Goal: Task Accomplishment & Management: Manage account settings

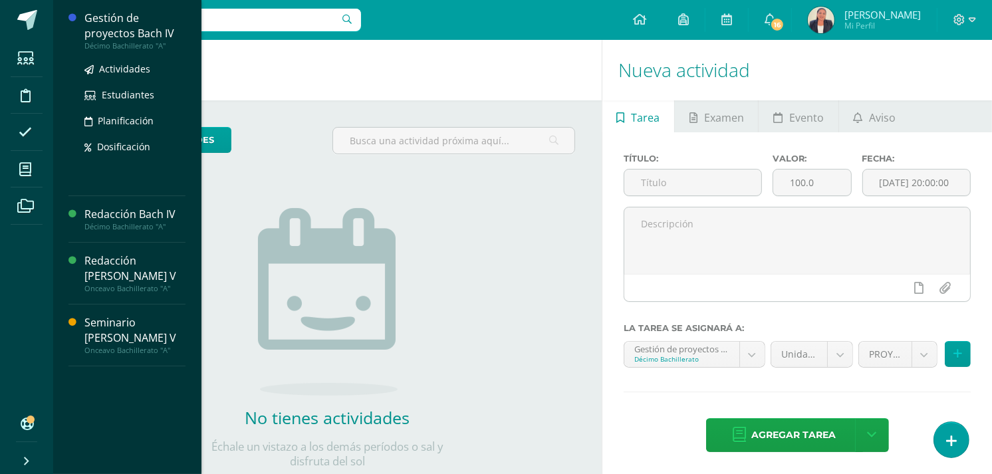
click at [122, 19] on div "Gestión de proyectos Bach IV" at bounding box center [134, 26] width 101 height 31
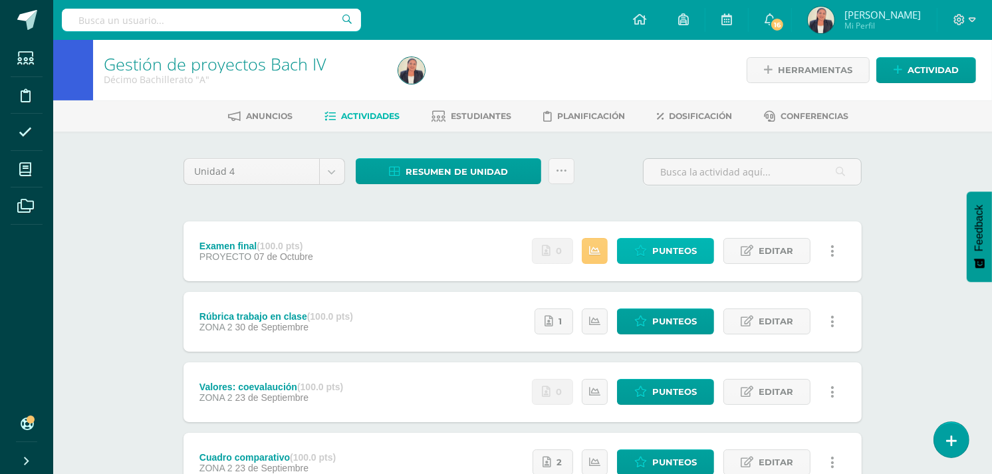
click at [669, 249] on span "Punteos" at bounding box center [674, 251] width 45 height 25
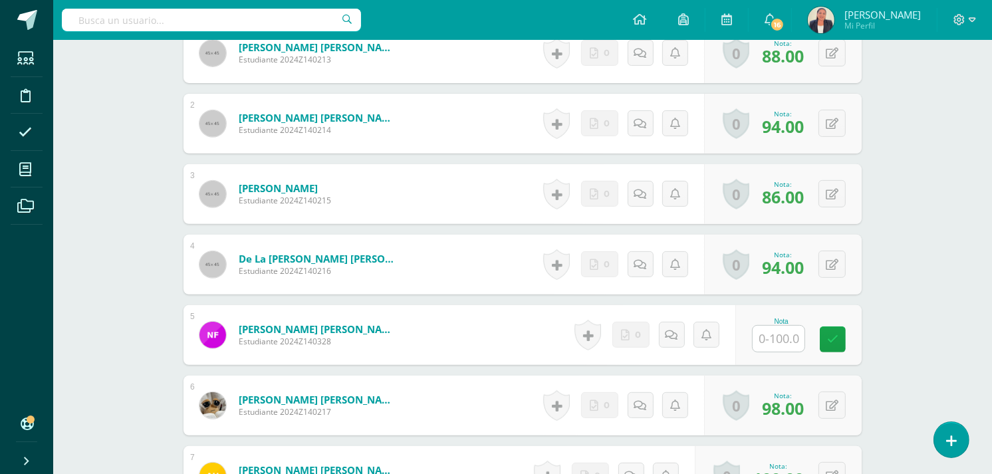
scroll to position [475, 0]
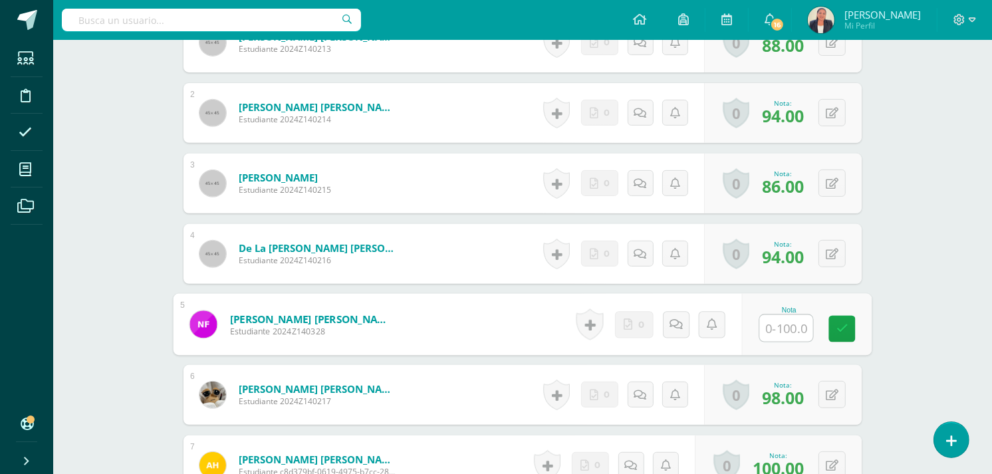
click at [776, 324] on input "text" at bounding box center [786, 328] width 53 height 27
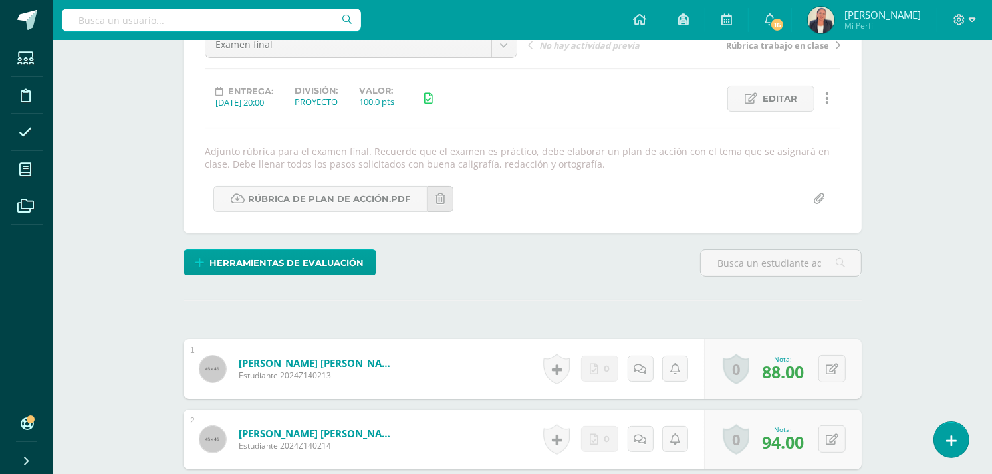
scroll to position [25, 0]
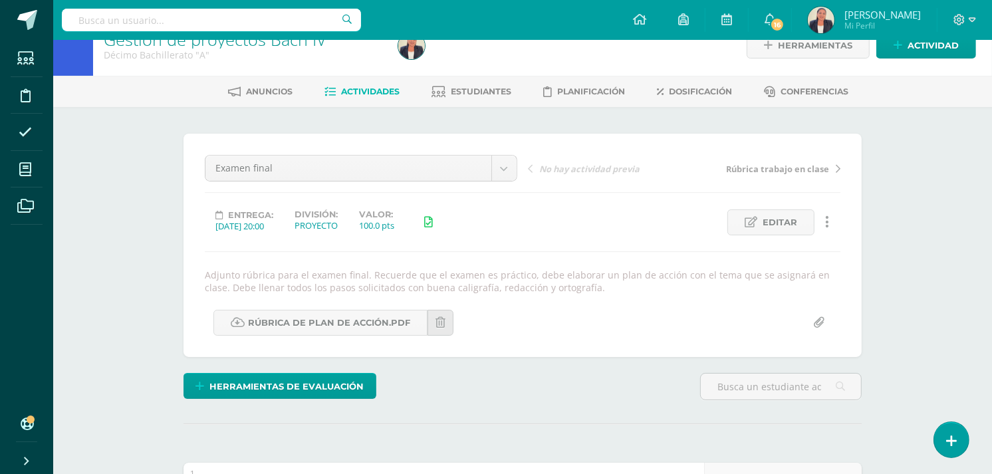
type input "70"
click at [381, 94] on span "Actividades" at bounding box center [371, 91] width 58 height 10
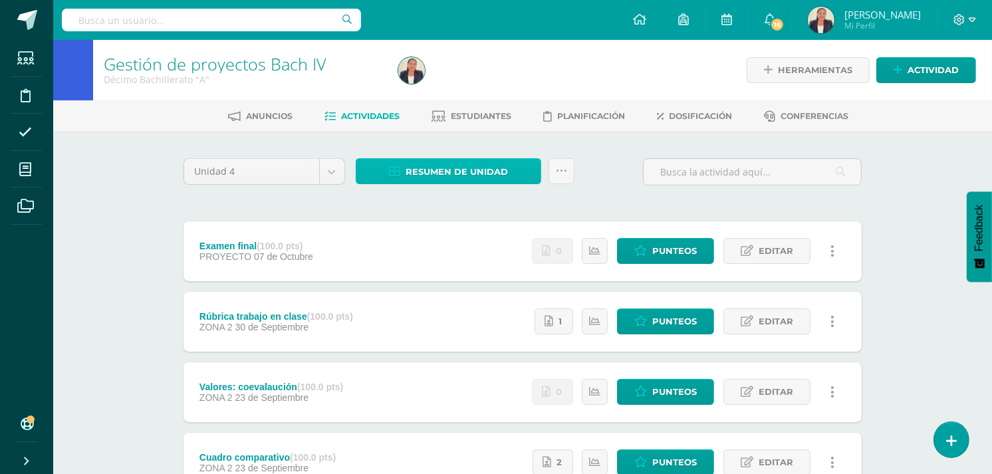
click at [492, 166] on span "Resumen de unidad" at bounding box center [456, 172] width 102 height 25
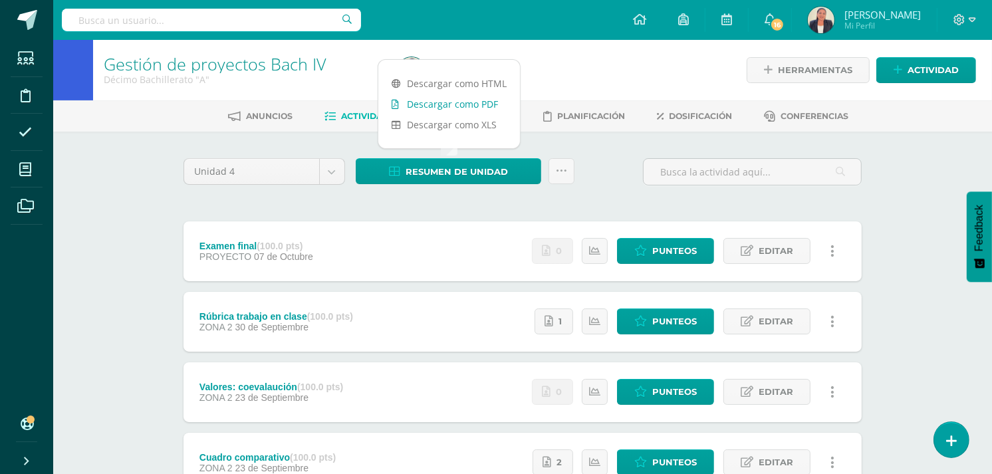
click at [488, 104] on link "Descargar como PDF" at bounding box center [449, 104] width 142 height 21
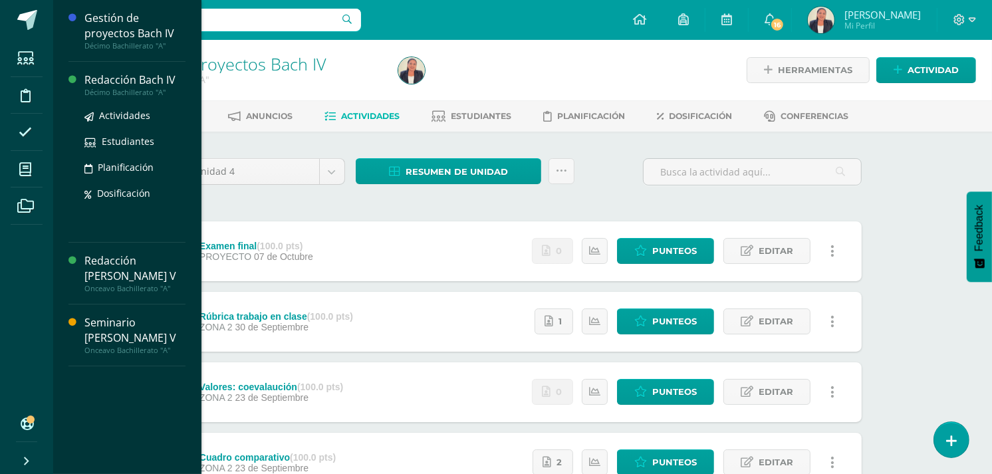
click at [163, 84] on div "Redacción Bach IV" at bounding box center [134, 79] width 101 height 15
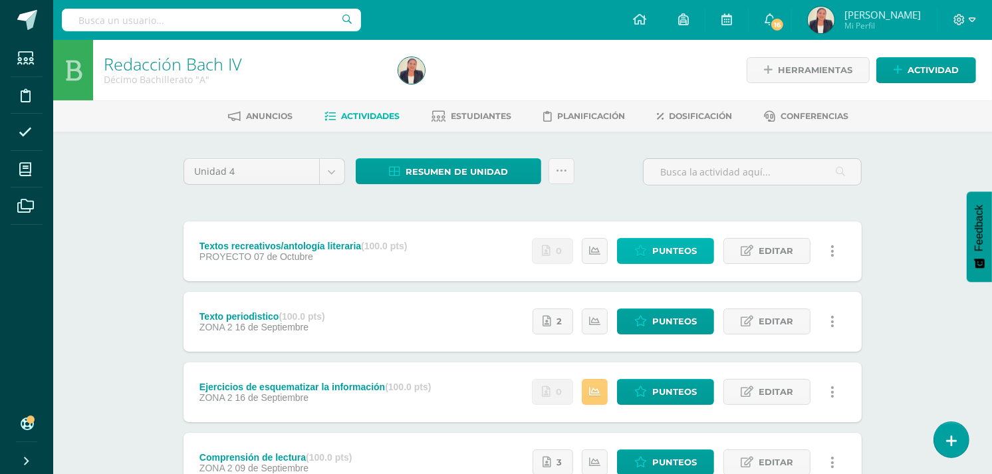
click at [680, 250] on span "Punteos" at bounding box center [674, 251] width 45 height 25
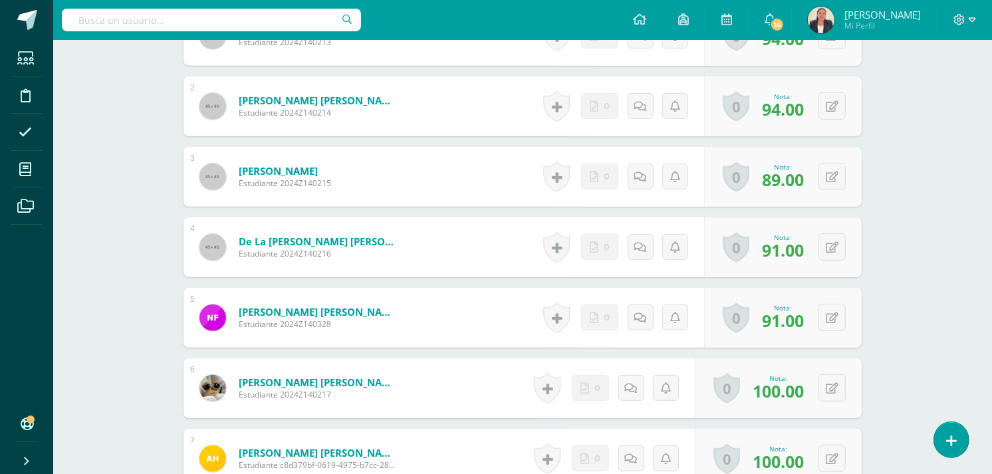
scroll to position [587, 0]
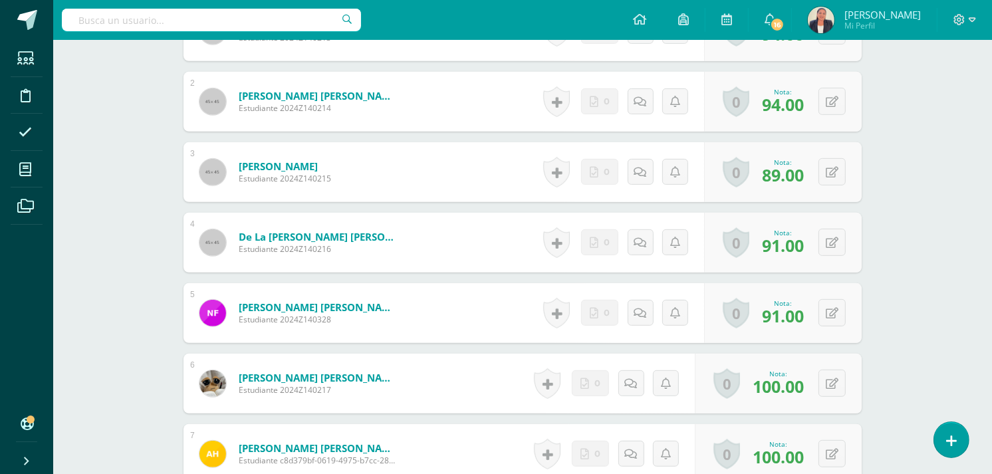
click at [832, 310] on button at bounding box center [841, 313] width 28 height 28
type input "70"
click at [805, 312] on icon at bounding box center [806, 317] width 12 height 11
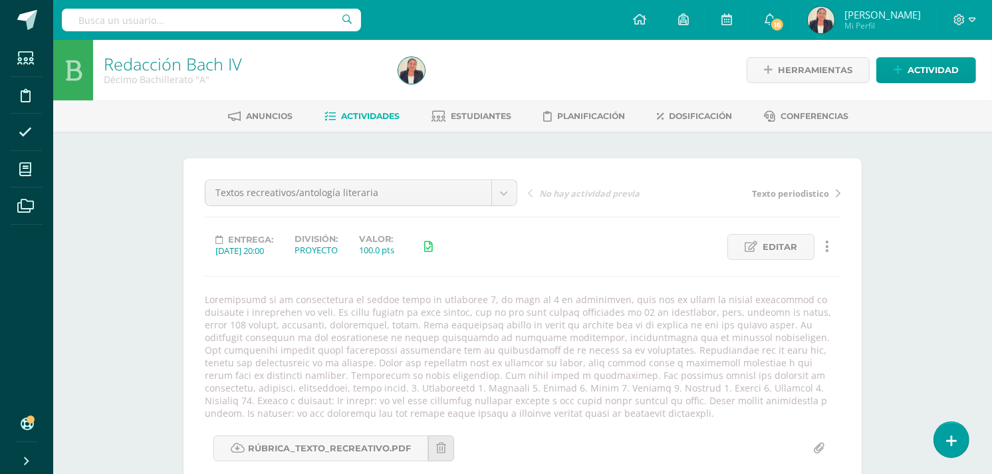
click at [372, 111] on span "Actividades" at bounding box center [371, 116] width 58 height 10
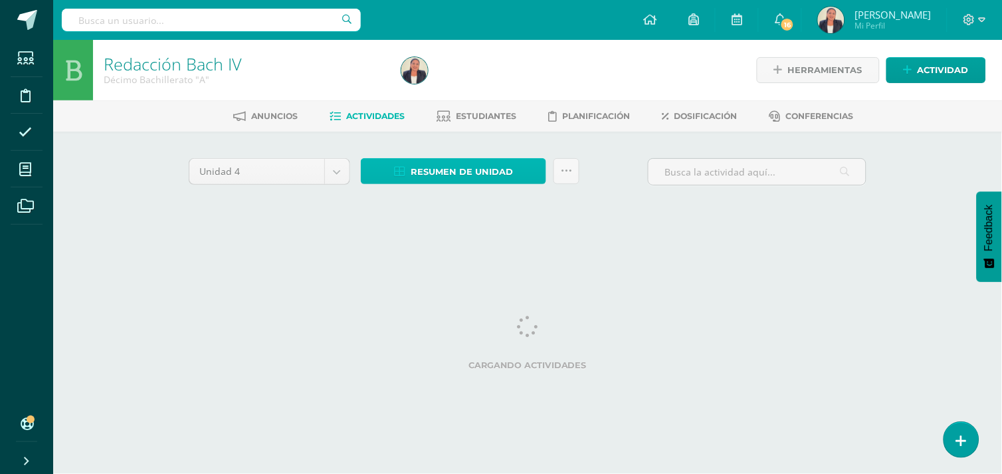
click at [473, 167] on span "Resumen de unidad" at bounding box center [462, 172] width 102 height 25
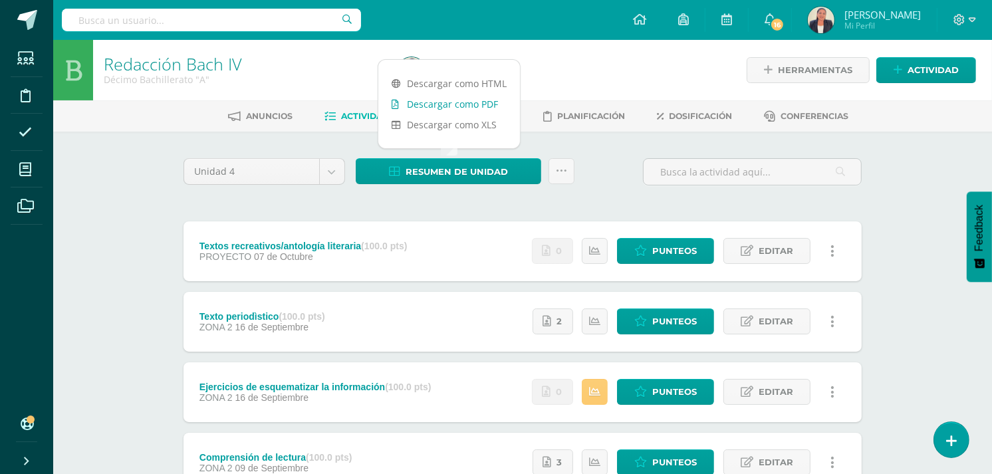
click at [483, 105] on link "Descargar como PDF" at bounding box center [449, 104] width 142 height 21
